Goal: Task Accomplishment & Management: Manage account settings

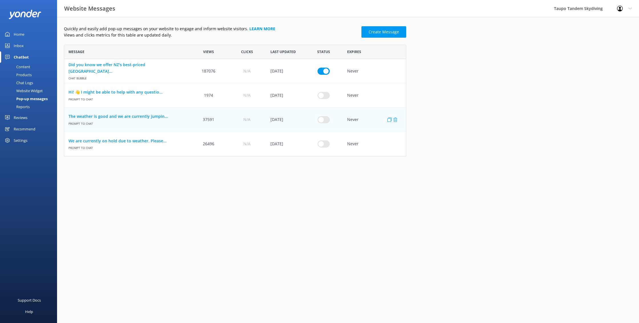
scroll to position [112, 342]
click at [328, 121] on input "row" at bounding box center [323, 119] width 12 height 7
checkbox input "true"
click at [119, 118] on link "The weather is good and we are currently jumpin..." at bounding box center [126, 116] width 117 height 6
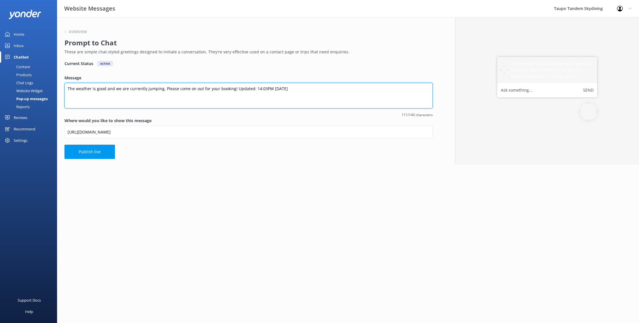
drag, startPoint x: 251, startPoint y: 88, endPoint x: 580, endPoint y: 155, distance: 335.7
click at [285, 88] on textarea "The weather is good and we are currently jumping. Please come on out for your b…" at bounding box center [248, 96] width 368 height 26
type textarea "The weather is good and we are currently jumping. Please come on out for your b…"
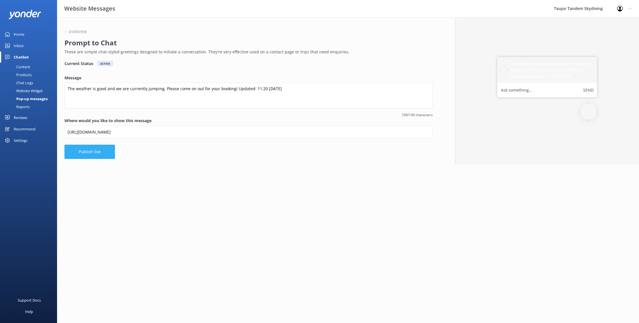
click at [88, 147] on button "Publish live" at bounding box center [89, 152] width 50 height 14
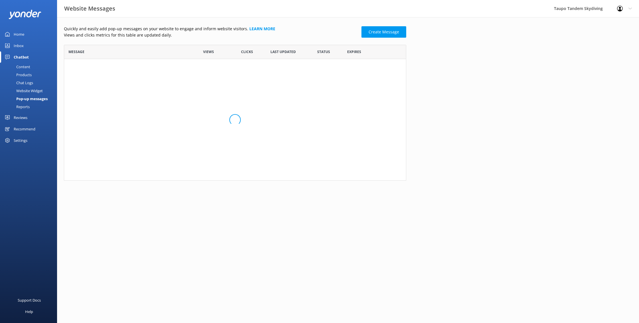
scroll to position [112, 342]
